Goal: Transaction & Acquisition: Download file/media

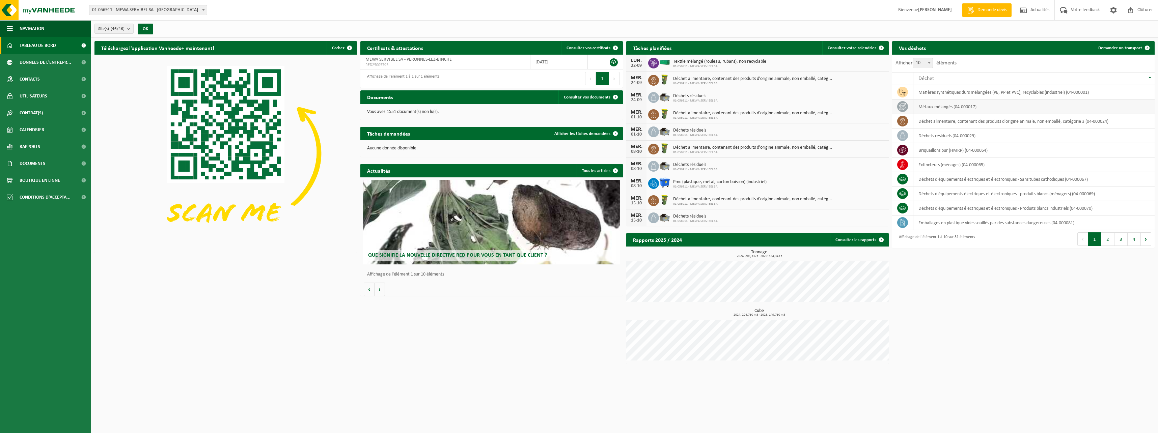
click at [964, 100] on td "métaux mélangés (04-000017)" at bounding box center [1033, 107] width 241 height 15
click at [963, 95] on td "matières synthétiques durs mélangées (PE, PP et PVC), recyclables (industriel) …" at bounding box center [1033, 92] width 241 height 15
click at [964, 93] on td "matières synthétiques durs mélangées (PE, PP et PVC), recyclables (industriel) …" at bounding box center [1033, 92] width 241 height 15
click at [905, 89] on icon at bounding box center [902, 92] width 7 height 7
click at [28, 83] on span "Contacts" at bounding box center [30, 79] width 20 height 17
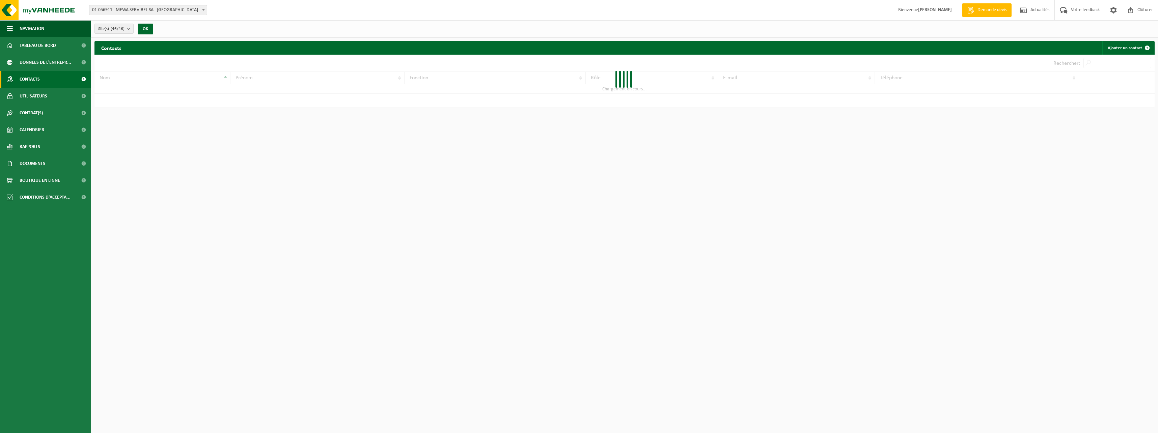
drag, startPoint x: 0, startPoint y: 0, endPoint x: 35, endPoint y: 128, distance: 132.8
click at [33, 129] on span "Calendrier" at bounding box center [32, 129] width 25 height 17
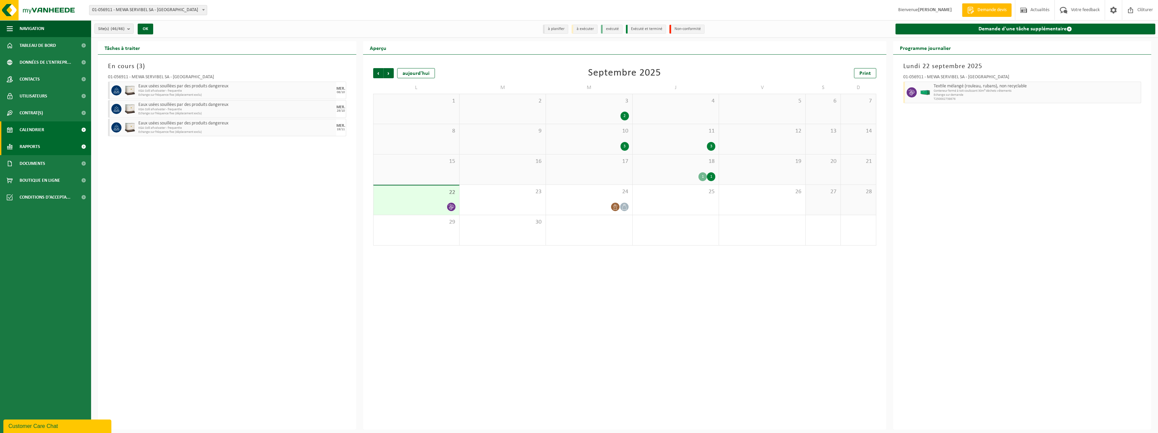
click at [40, 143] on link "Rapports" at bounding box center [45, 146] width 91 height 17
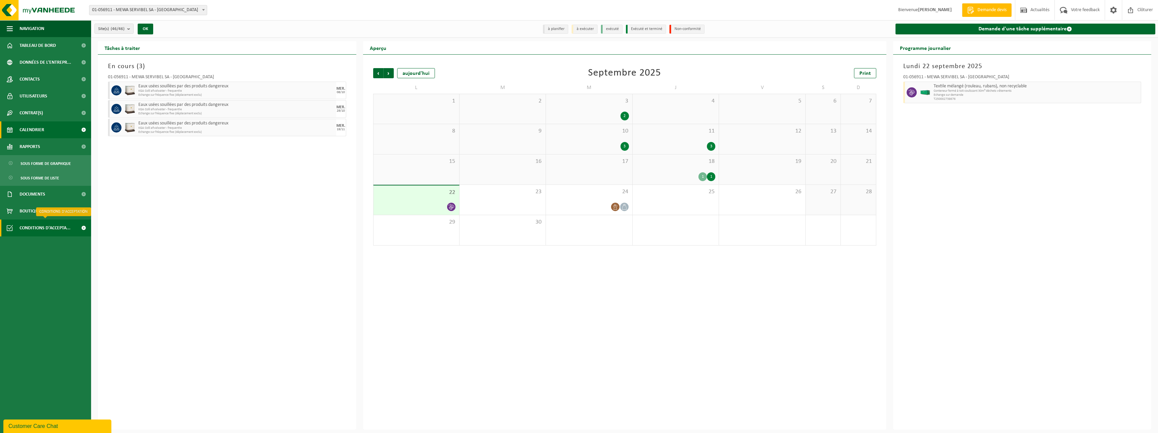
click at [56, 222] on span "Conditions d'accepta..." at bounding box center [45, 228] width 51 height 17
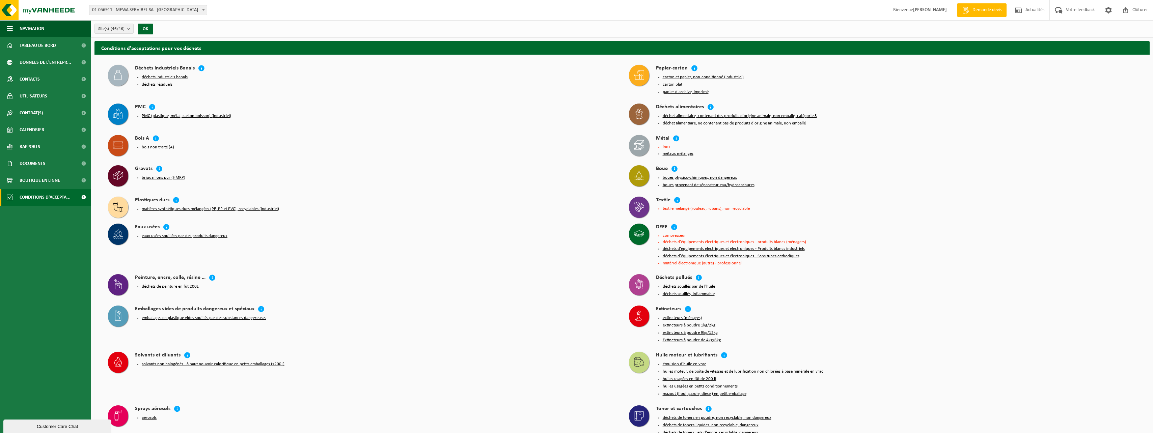
click at [697, 78] on button "carton et papier, non-conditionné (industriel)" at bounding box center [702, 77] width 81 height 5
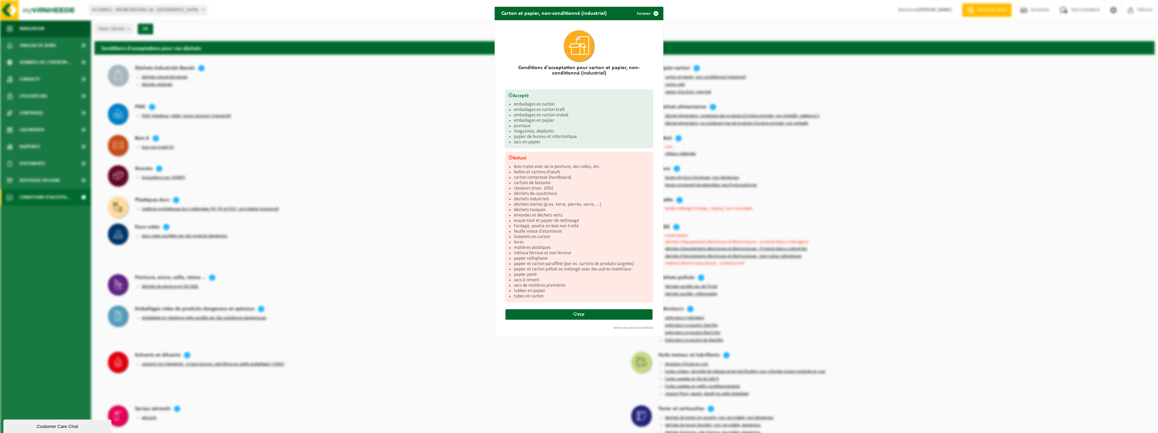
click at [537, 113] on li "emballages en carton ondulé" at bounding box center [582, 115] width 136 height 5
click at [589, 313] on link "PDF" at bounding box center [578, 314] width 147 height 10
click at [655, 13] on span "button" at bounding box center [655, 13] width 13 height 13
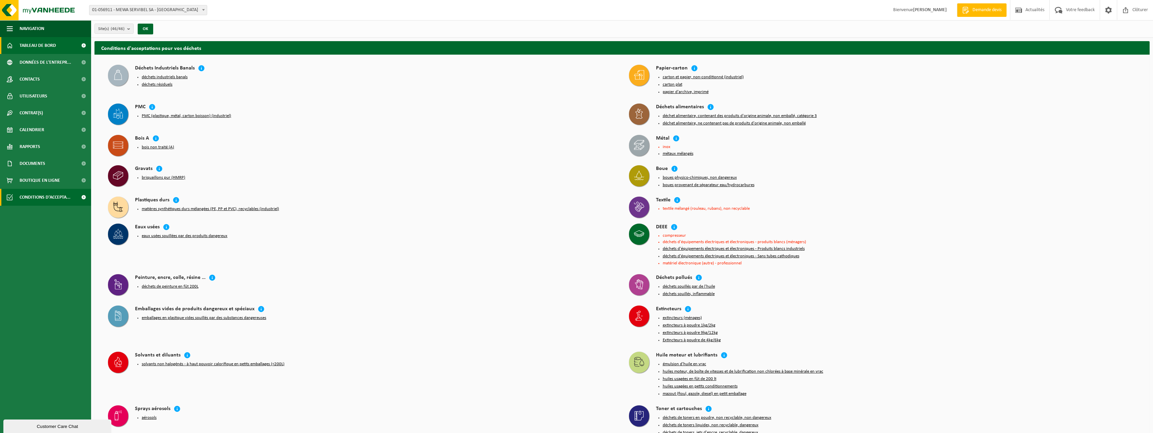
click at [44, 41] on span "Tableau de bord" at bounding box center [38, 45] width 36 height 17
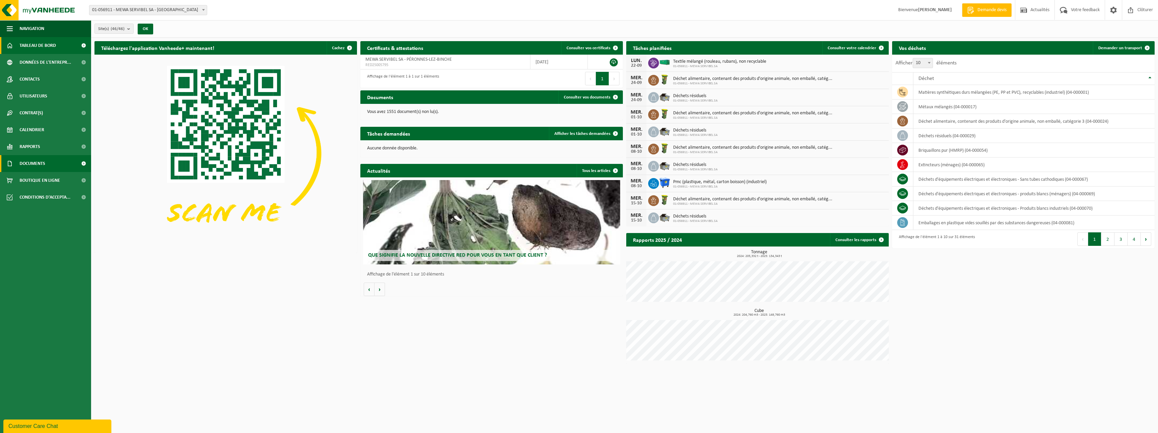
click at [35, 167] on span "Documents" at bounding box center [33, 163] width 26 height 17
click at [41, 205] on span "Boutique en ligne" at bounding box center [40, 211] width 40 height 17
click at [42, 193] on span "Documents" at bounding box center [32, 195] width 22 height 13
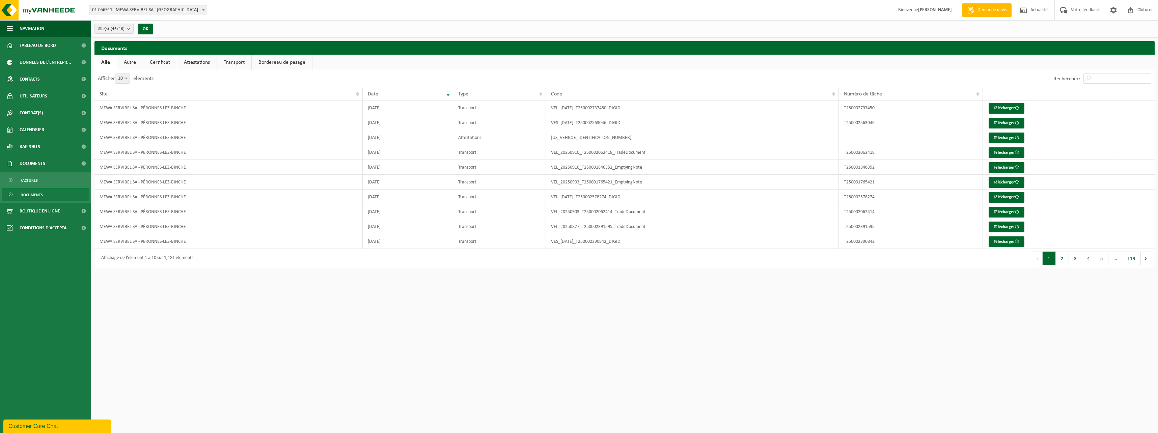
click at [195, 62] on link "Attestations" at bounding box center [196, 63] width 39 height 16
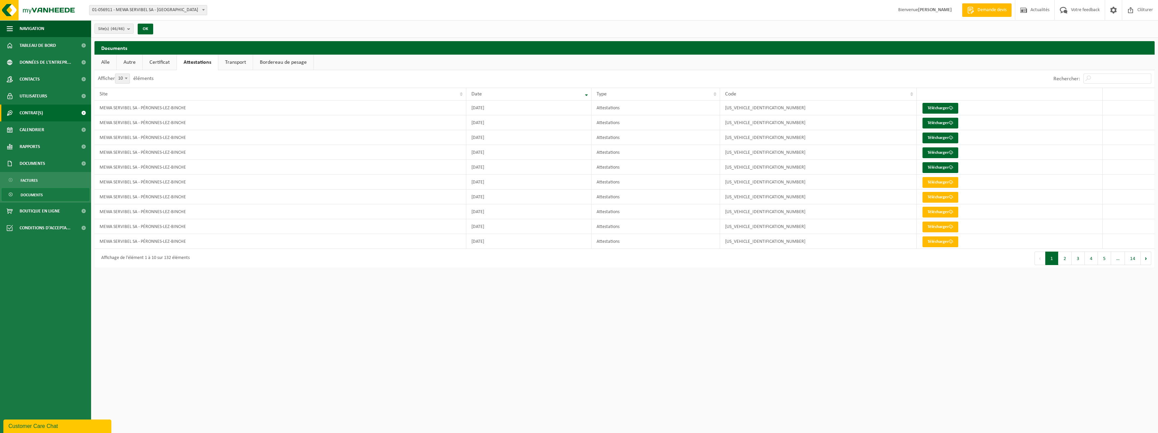
click at [46, 110] on link "Contrat(s)" at bounding box center [45, 113] width 91 height 17
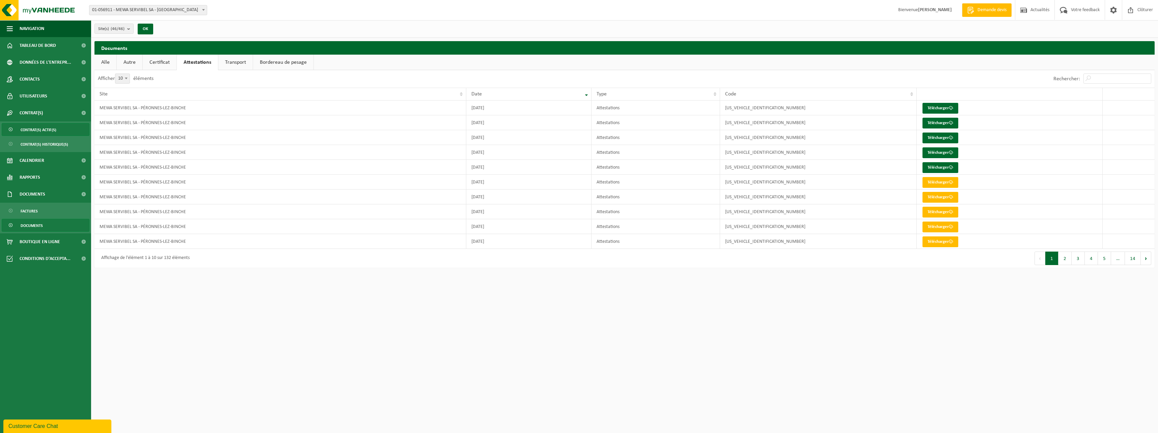
click at [49, 127] on span "Contrat(s) actif(s)" at bounding box center [39, 129] width 36 height 13
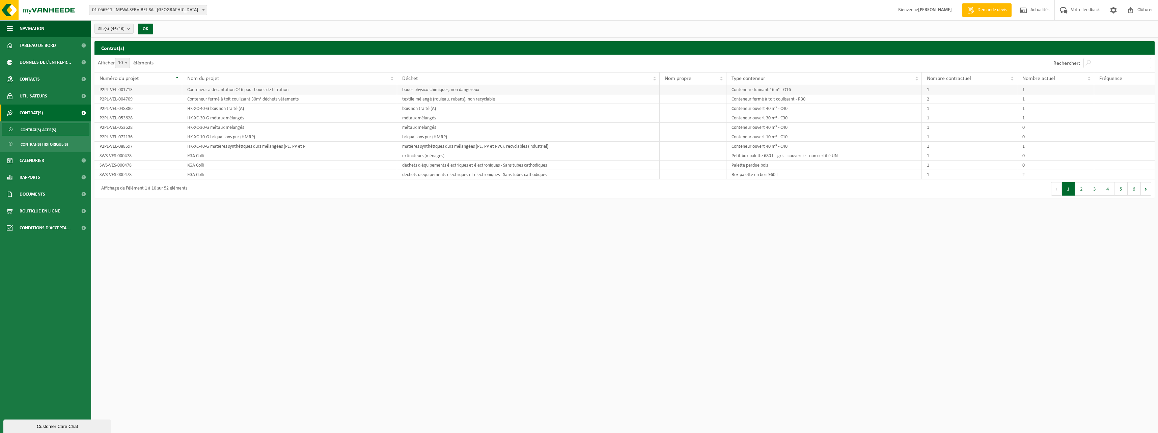
click at [453, 89] on td "boues physico-chimiques, non dangereux" at bounding box center [528, 89] width 262 height 9
click at [339, 94] on td "Conteneur fermé à toit coulissant 30m³ déchets vêtements" at bounding box center [289, 98] width 215 height 9
click at [283, 88] on td "Conteneur à décantation O16 pour boues de filtration" at bounding box center [289, 89] width 215 height 9
click at [44, 191] on span "Documents" at bounding box center [33, 194] width 26 height 17
click at [36, 190] on span "Documents" at bounding box center [33, 194] width 26 height 17
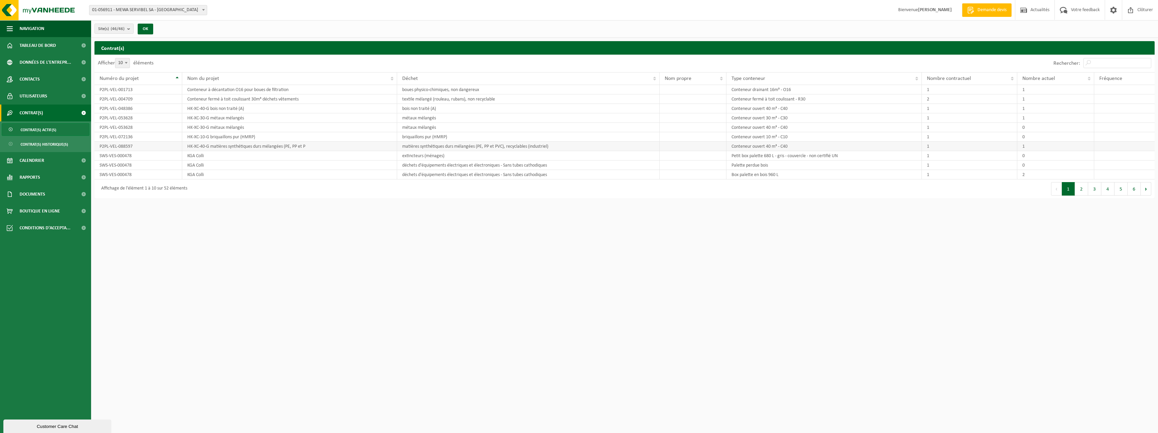
click at [445, 148] on td "matières synthétiques durs mélangées (PE, PP et PVC), recyclables (industriel)" at bounding box center [528, 146] width 262 height 9
click at [413, 137] on td "briquaillons pur (HMRP)" at bounding box center [528, 136] width 262 height 9
click at [664, 116] on td at bounding box center [692, 117] width 67 height 9
click at [731, 119] on td "Conteneur ouvert 30 m³ - C30" at bounding box center [823, 117] width 195 height 9
click at [1080, 190] on button "2" at bounding box center [1081, 188] width 13 height 13
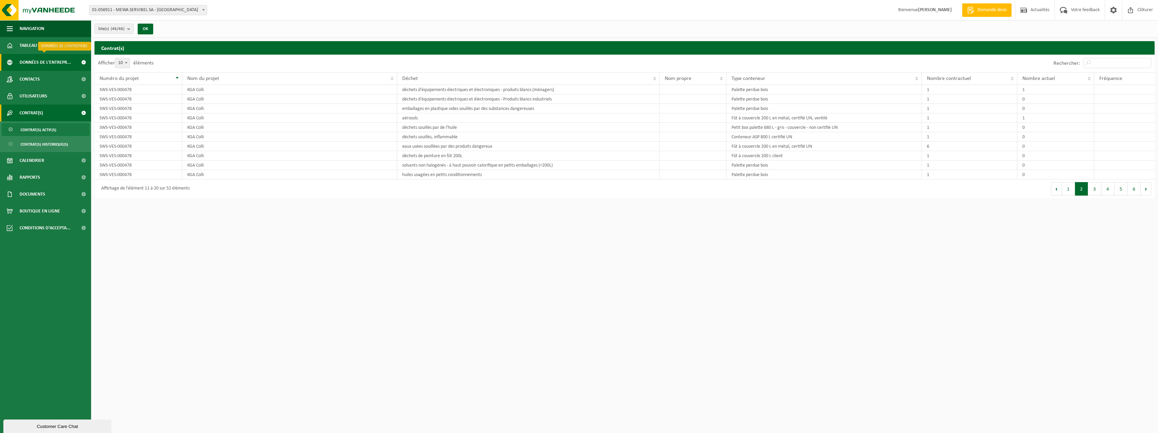
click at [47, 60] on span "Données de l'entrepr..." at bounding box center [46, 62] width 52 height 17
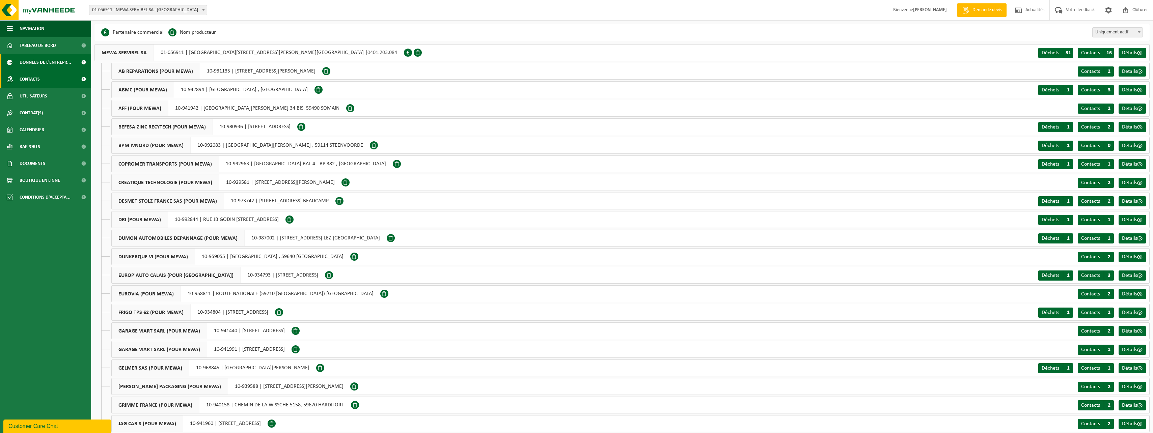
click at [56, 85] on link "Contacts" at bounding box center [45, 79] width 91 height 17
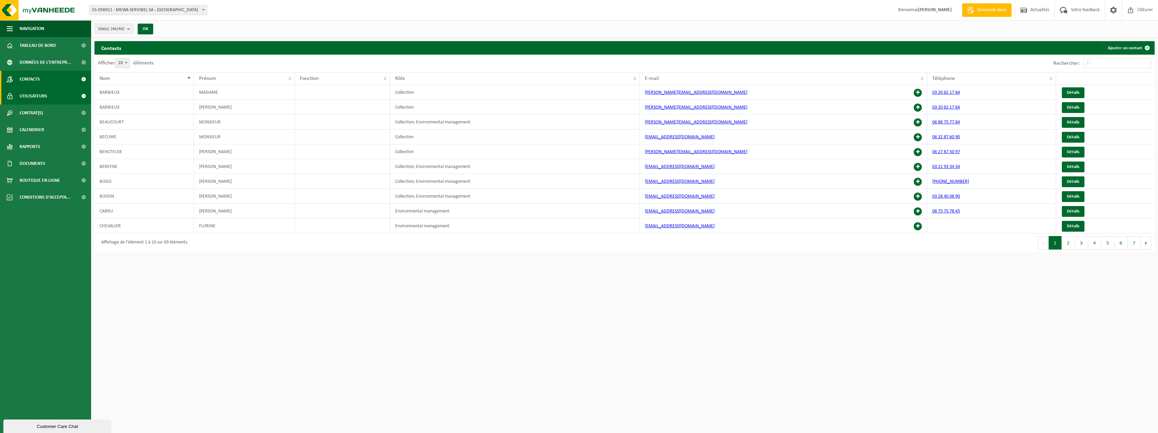
click at [45, 96] on span "Utilisateurs" at bounding box center [34, 96] width 28 height 17
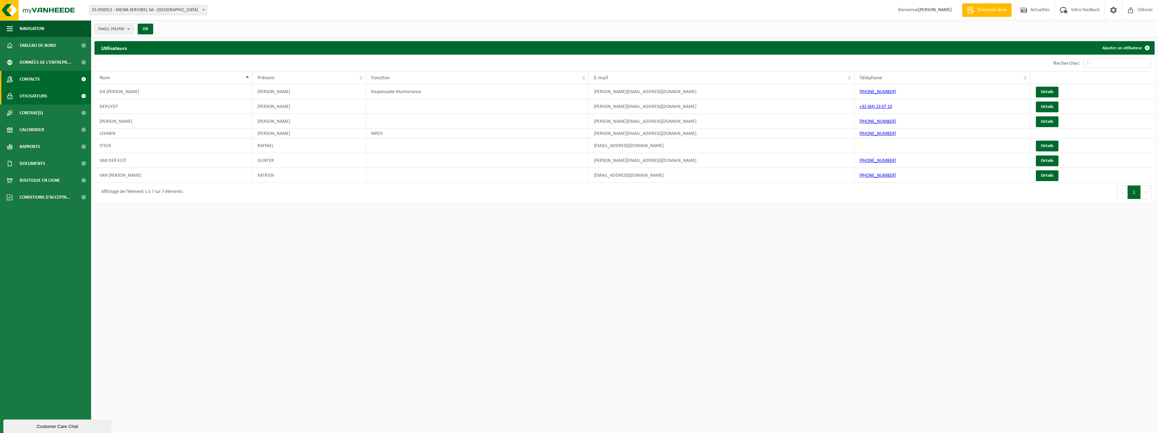
click at [11, 83] on span at bounding box center [10, 79] width 6 height 17
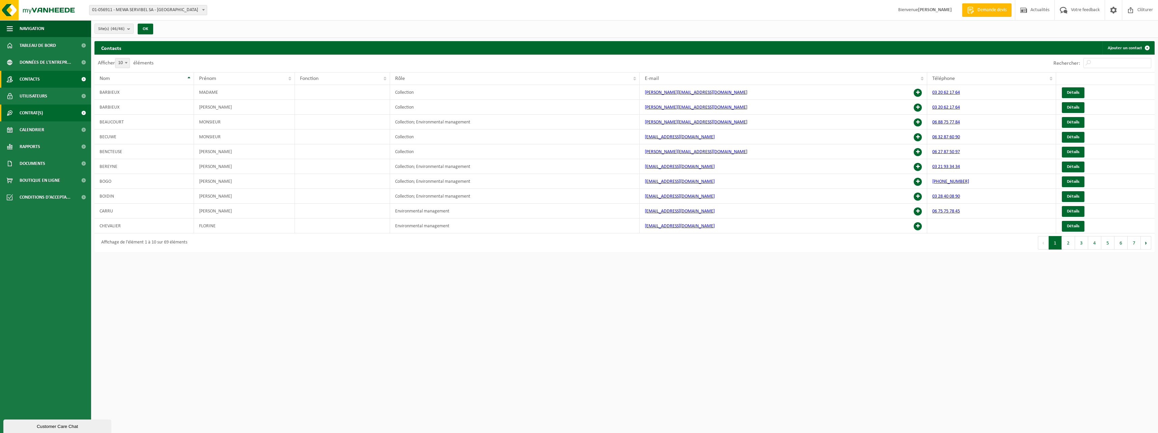
click at [35, 113] on span "Contrat(s)" at bounding box center [31, 113] width 23 height 17
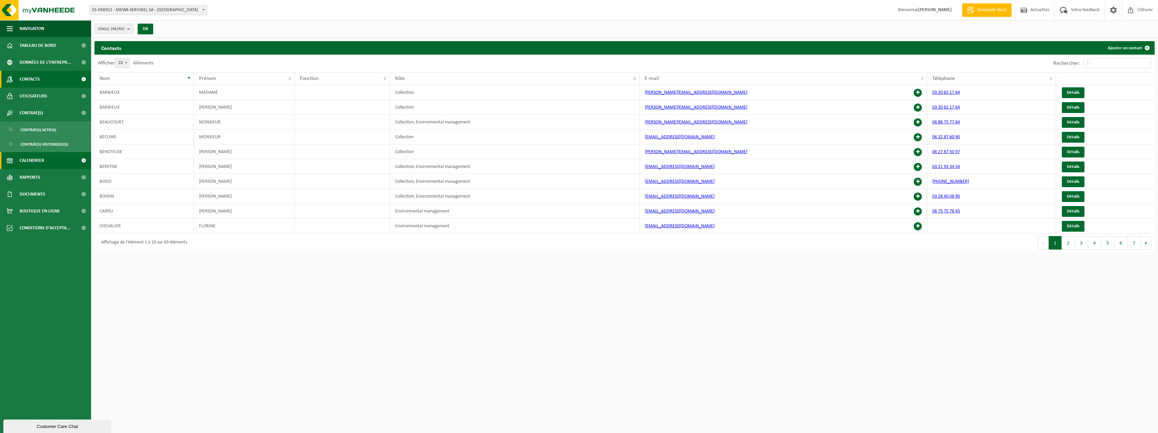
click at [52, 164] on link "Calendrier" at bounding box center [45, 160] width 91 height 17
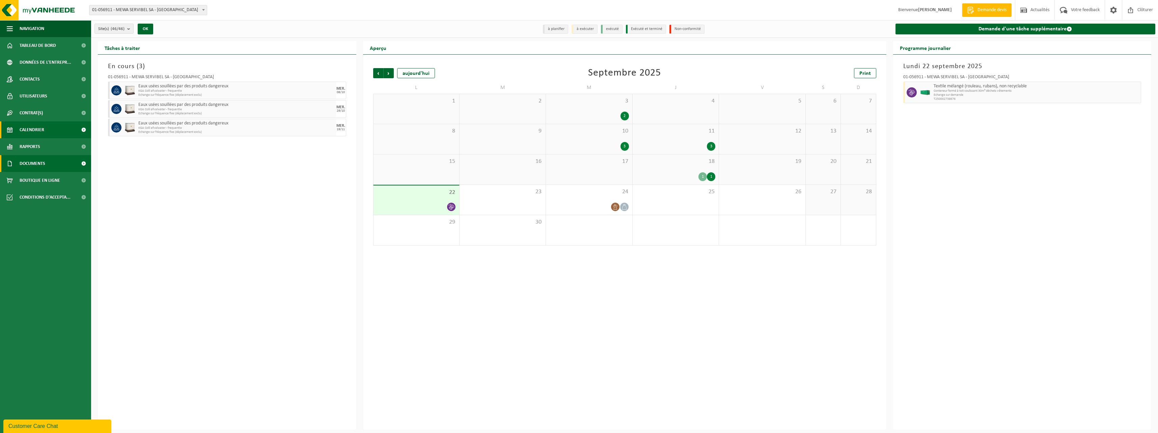
click at [55, 167] on link "Documents" at bounding box center [45, 163] width 91 height 17
click at [57, 194] on link "Documents" at bounding box center [46, 194] width 88 height 13
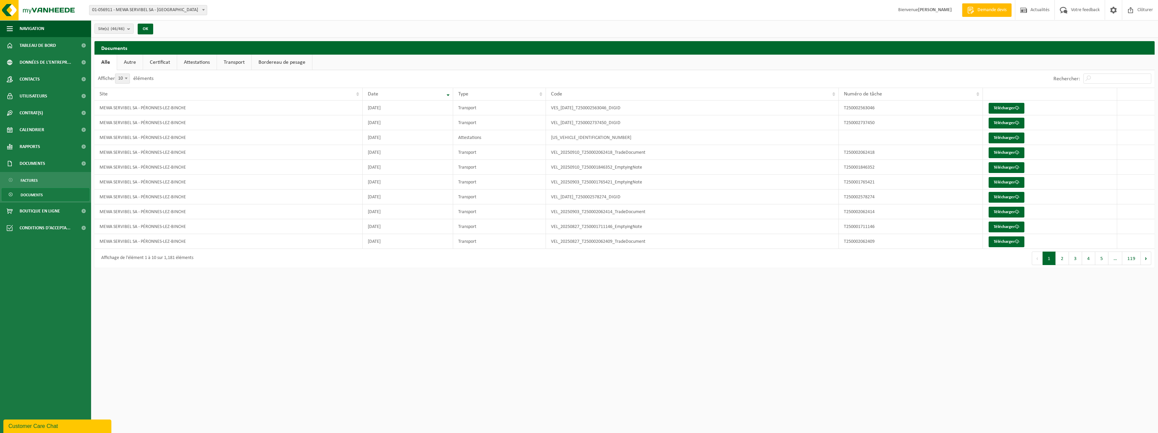
click at [124, 63] on link "Autre" at bounding box center [130, 63] width 26 height 16
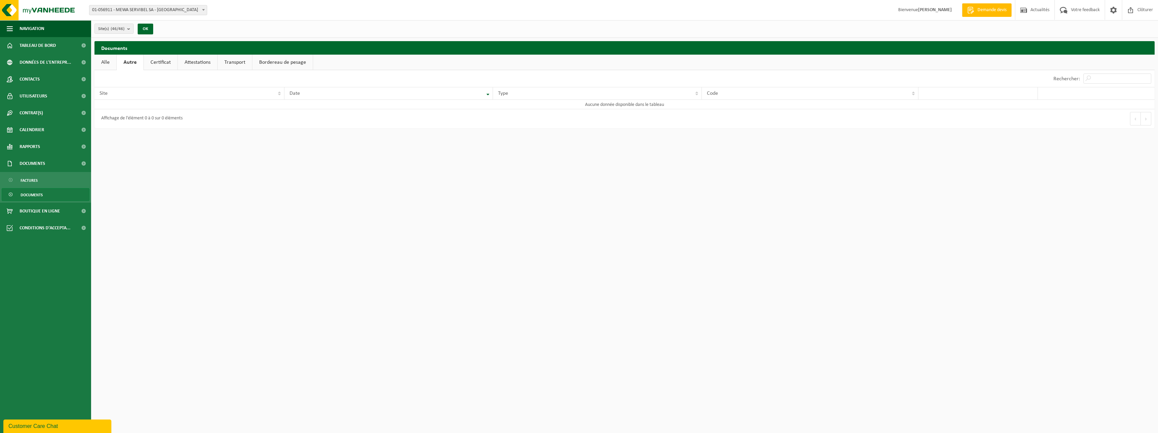
click at [159, 61] on link "Certificat" at bounding box center [161, 63] width 34 height 16
click at [928, 103] on link "Télécharger" at bounding box center [922, 107] width 36 height 11
click at [53, 196] on link "Documents" at bounding box center [46, 194] width 88 height 13
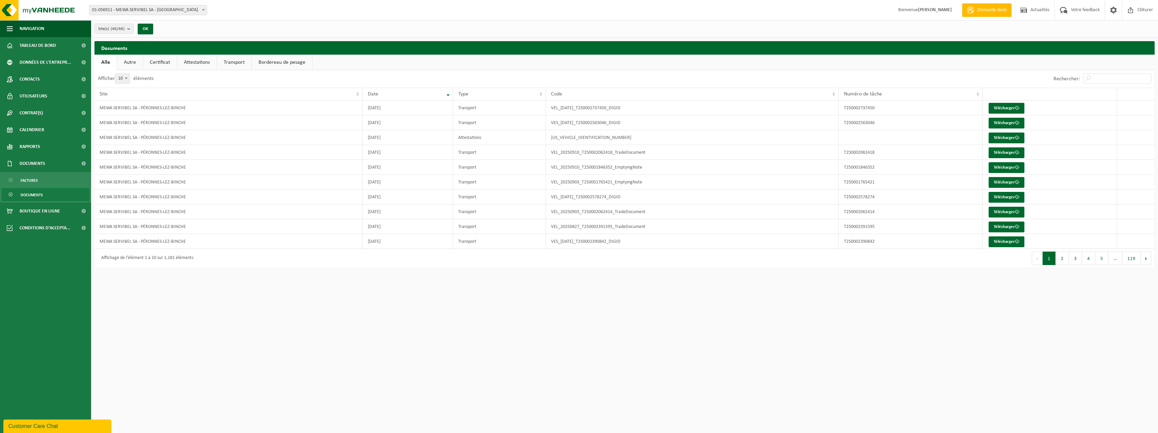
click at [163, 66] on link "Certificat" at bounding box center [160, 63] width 34 height 16
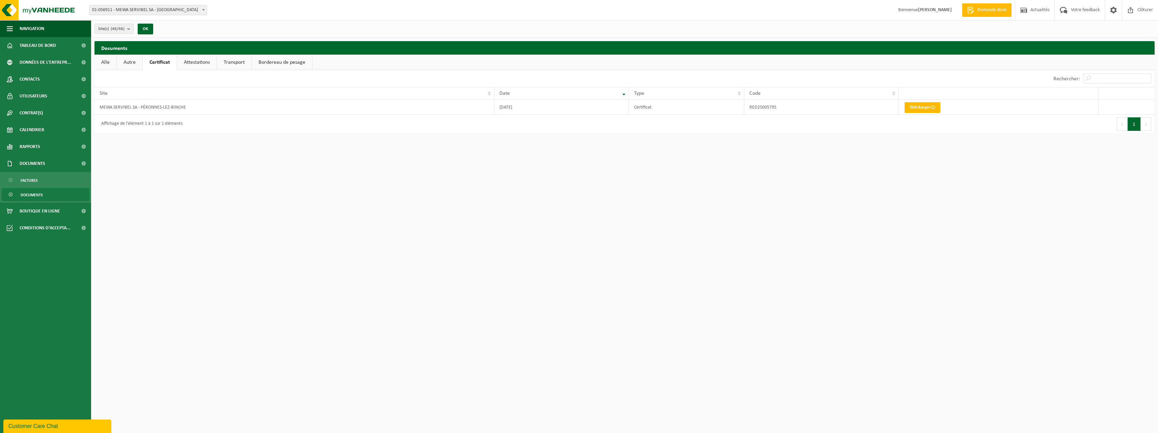
click at [202, 61] on link "Attestations" at bounding box center [196, 63] width 39 height 16
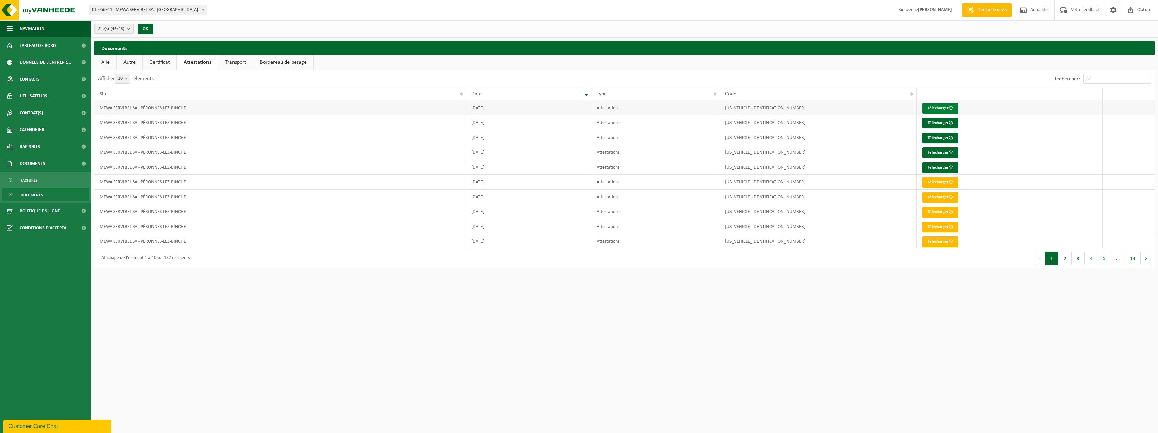
click at [947, 107] on link "Télécharger" at bounding box center [940, 108] width 36 height 11
click at [939, 121] on link "Télécharger" at bounding box center [940, 123] width 36 height 11
click at [50, 192] on link "Documents" at bounding box center [46, 194] width 88 height 13
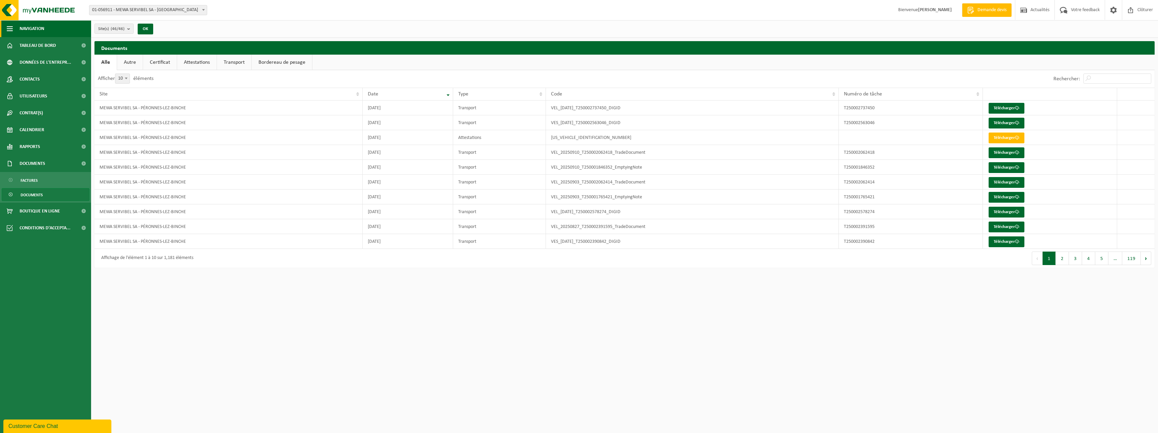
click at [29, 28] on span "Navigation" at bounding box center [32, 28] width 25 height 17
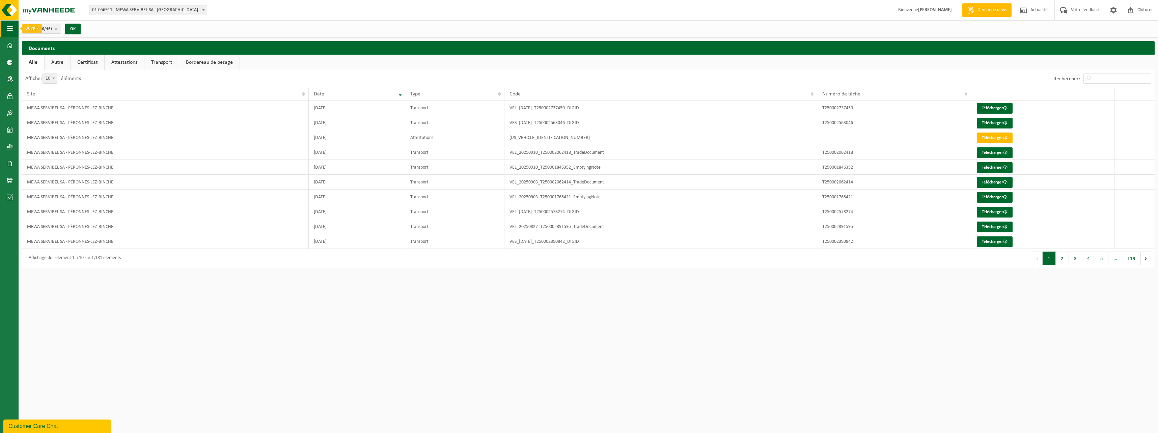
click at [11, 28] on span "button" at bounding box center [10, 28] width 6 height 17
